Goal: Transaction & Acquisition: Purchase product/service

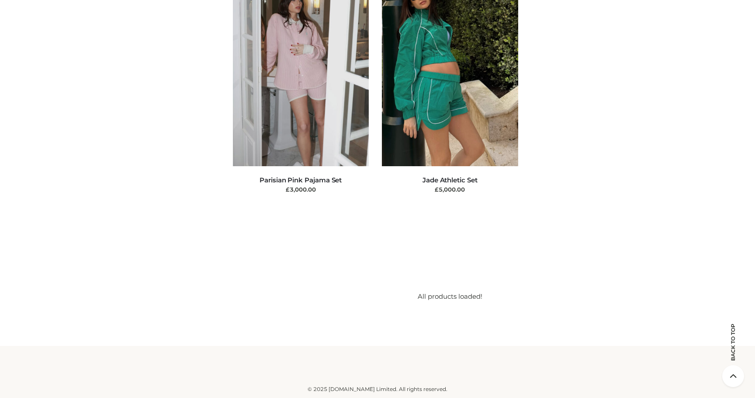
scroll to position [21925, 0]
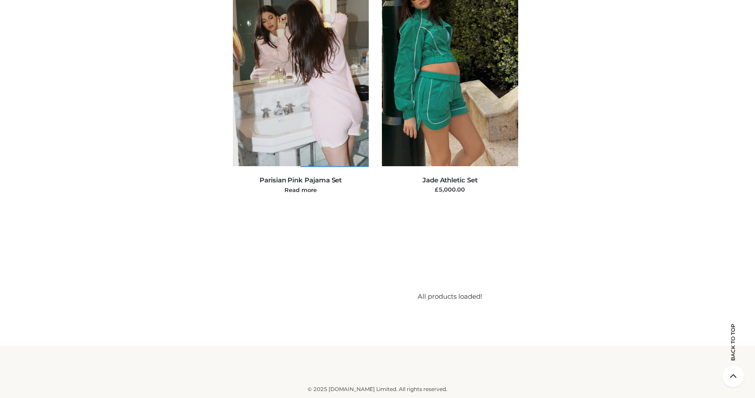
click at [311, 76] on img at bounding box center [301, 64] width 136 height 204
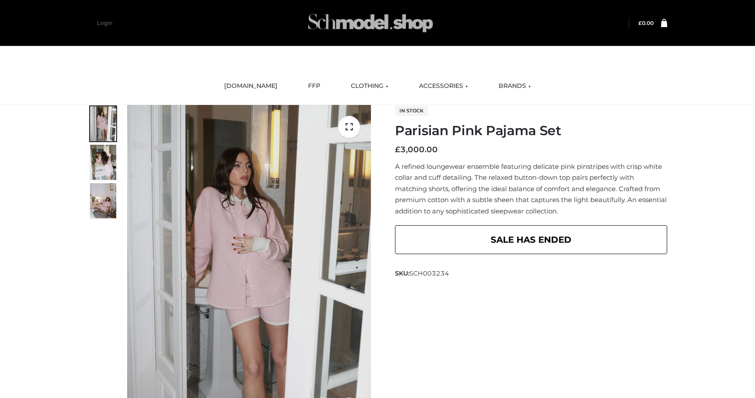
click at [344, 20] on img at bounding box center [370, 23] width 131 height 35
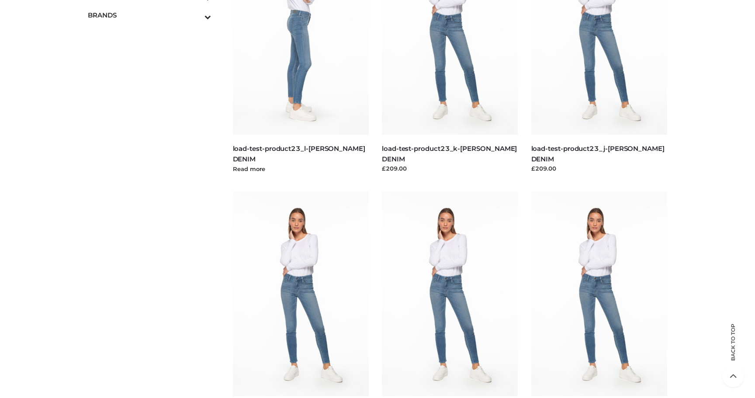
scroll to position [39, 0]
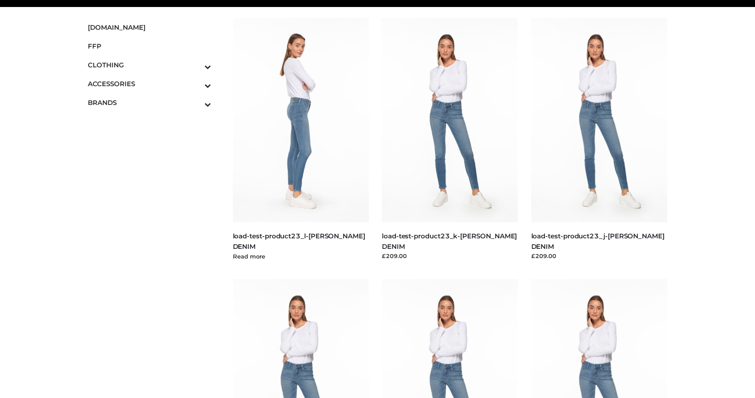
click at [311, 170] on img at bounding box center [301, 120] width 136 height 204
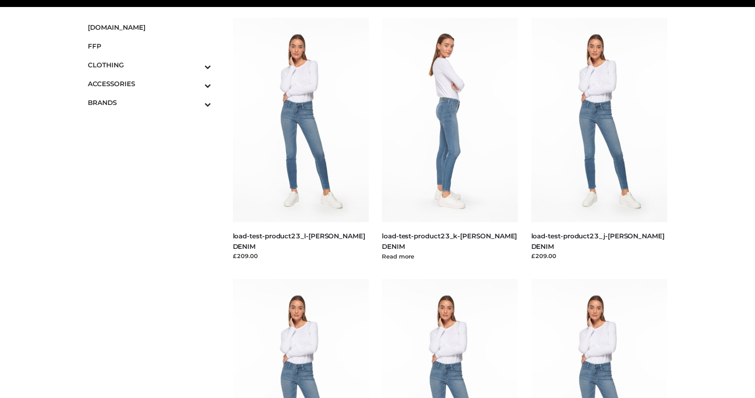
click at [480, 118] on img at bounding box center [450, 120] width 136 height 204
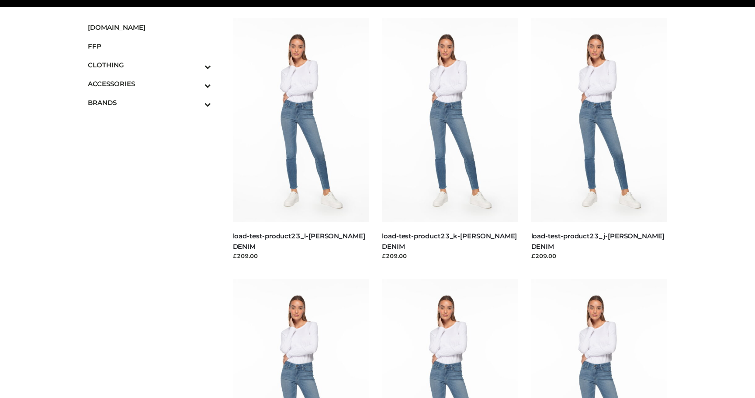
scroll to position [0, 0]
